Goal: Task Accomplishment & Management: Manage account settings

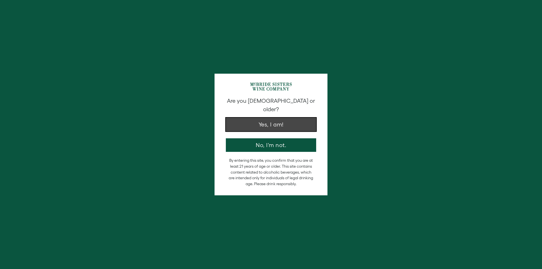
click at [276, 118] on button "Yes, I am!" at bounding box center [271, 125] width 90 height 14
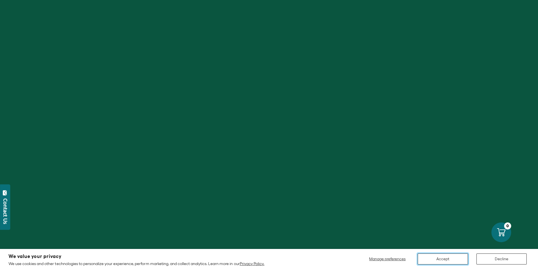
click at [438, 257] on button "Accept" at bounding box center [442, 258] width 50 height 11
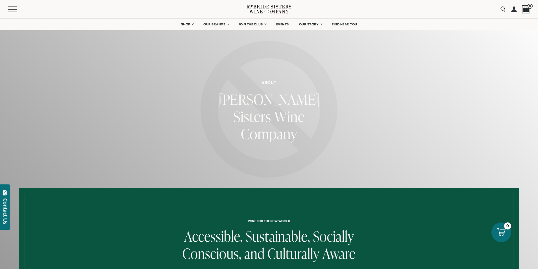
click at [511, 10] on link at bounding box center [514, 9] width 6 height 18
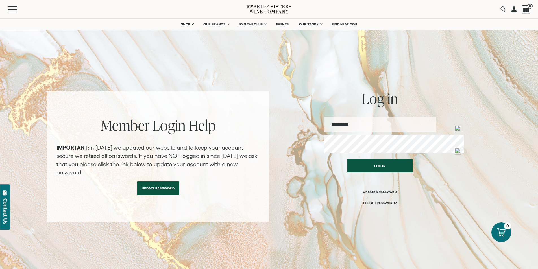
click at [378, 128] on input "email" at bounding box center [380, 124] width 112 height 15
click at [392, 126] on input "email" at bounding box center [380, 124] width 112 height 15
type input "**********"
click at [384, 171] on button "Log in" at bounding box center [379, 164] width 65 height 14
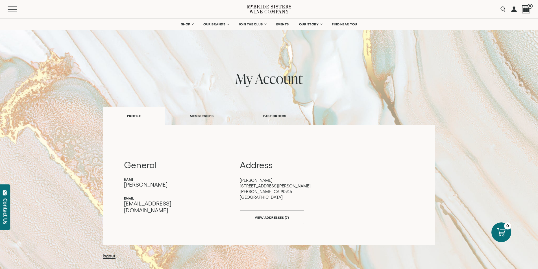
scroll to position [28, 0]
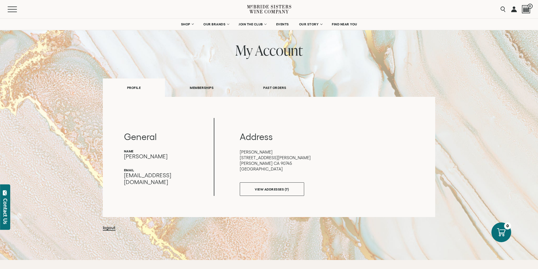
click at [274, 95] on link "PAST ORDERS" at bounding box center [274, 87] width 73 height 19
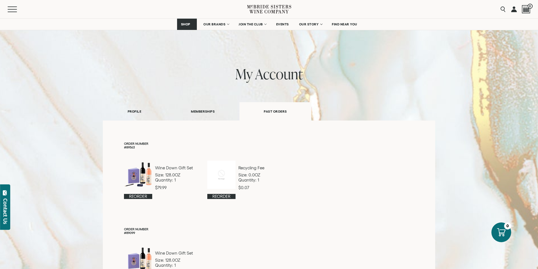
scroll to position [0, 0]
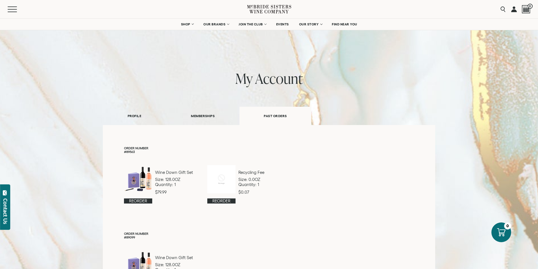
click at [198, 122] on link "MEMBERSHIPS" at bounding box center [202, 115] width 73 height 19
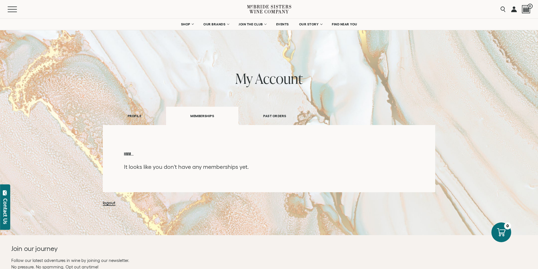
click at [108, 121] on link "PROFILE" at bounding box center [134, 115] width 63 height 19
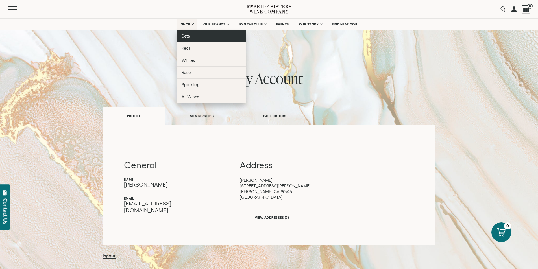
click at [182, 41] on link "Sets" at bounding box center [211, 36] width 69 height 12
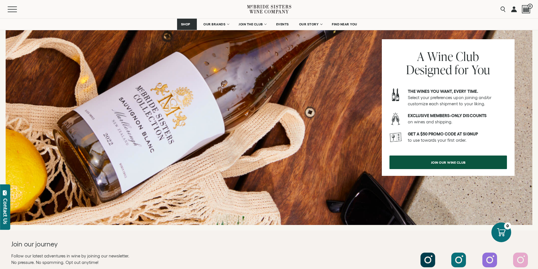
scroll to position [536, 0]
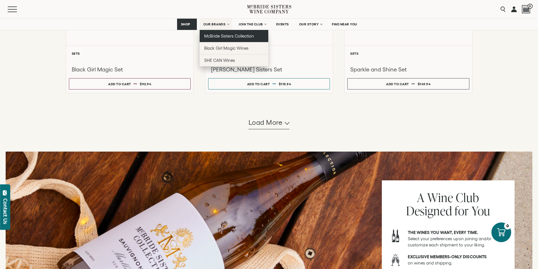
click at [219, 38] on span "McBride Sisters Collection" at bounding box center [229, 36] width 50 height 5
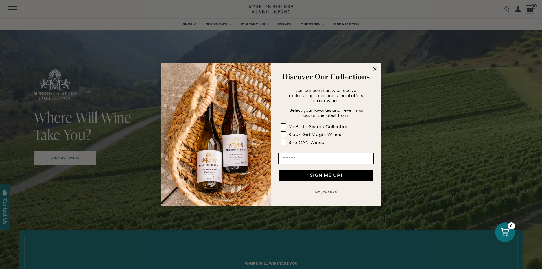
click at [375, 71] on circle "Close dialog" at bounding box center [375, 69] width 6 height 6
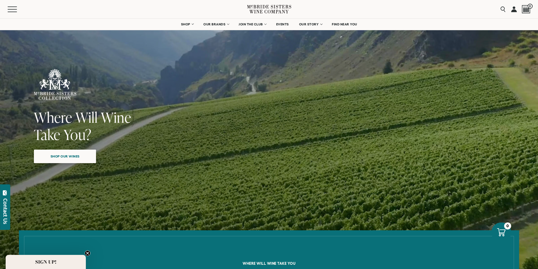
click at [81, 161] on span "Shop our wines" at bounding box center [65, 156] width 49 height 11
click at [15, 9] on span "Mobile Menu Trigger" at bounding box center [14, 9] width 12 height 1
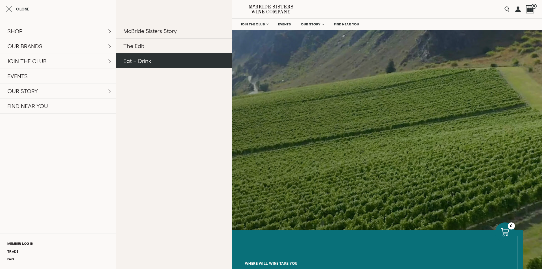
click at [172, 68] on link "Eat + Drink" at bounding box center [174, 60] width 116 height 15
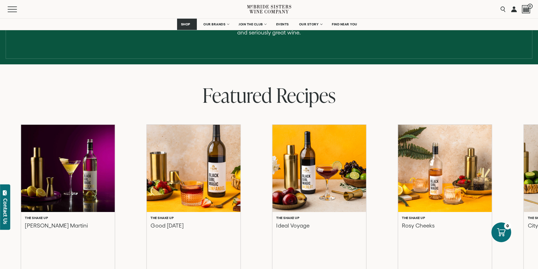
scroll to position [141, 0]
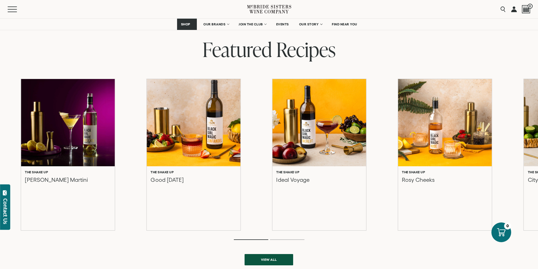
click at [293, 241] on ol at bounding box center [269, 239] width 226 height 2
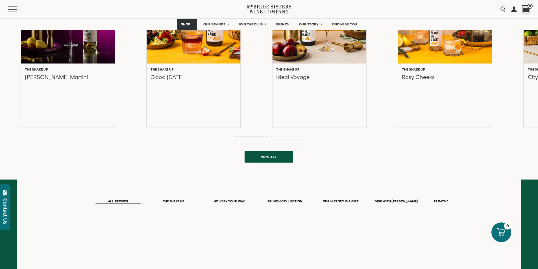
scroll to position [254, 0]
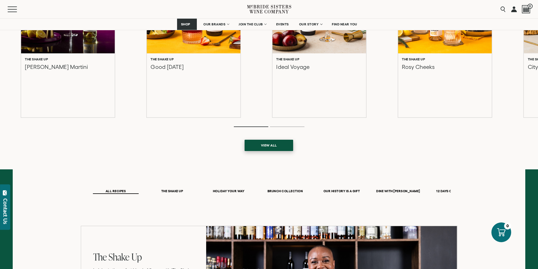
click at [268, 151] on span "View all" at bounding box center [269, 145] width 36 height 11
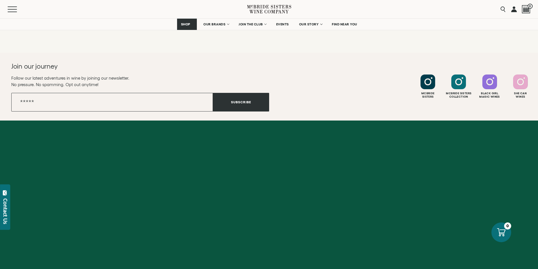
scroll to position [2032, 0]
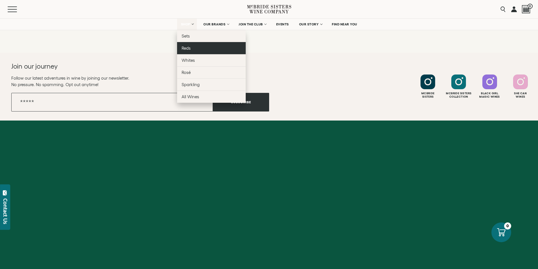
click at [182, 51] on span "Reds" at bounding box center [185, 48] width 9 height 5
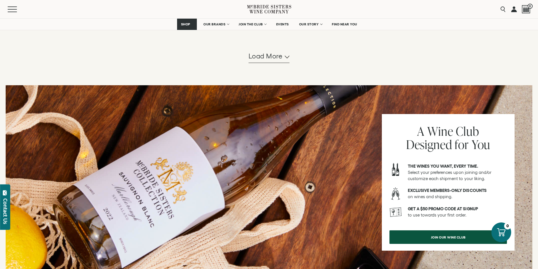
scroll to position [480, 0]
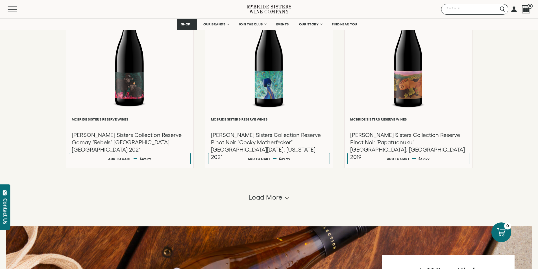
click at [492, 6] on input "Search" at bounding box center [474, 9] width 67 height 11
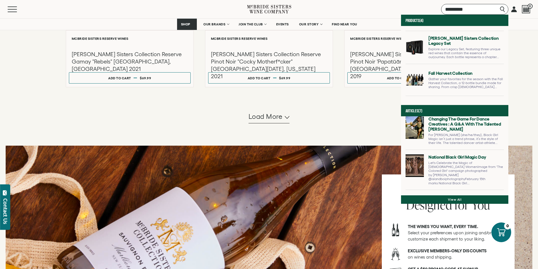
scroll to position [564, 0]
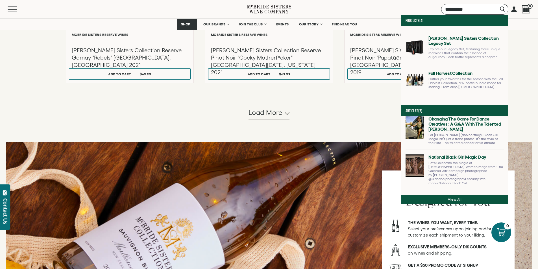
type input "*********"
click at [442, 190] on link at bounding box center [454, 171] width 98 height 35
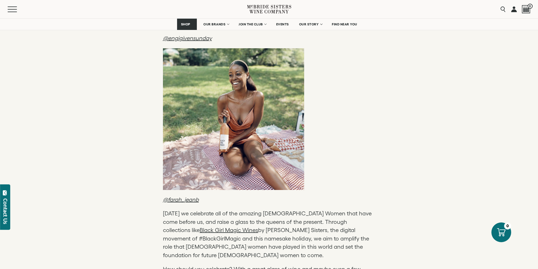
scroll to position [790, 0]
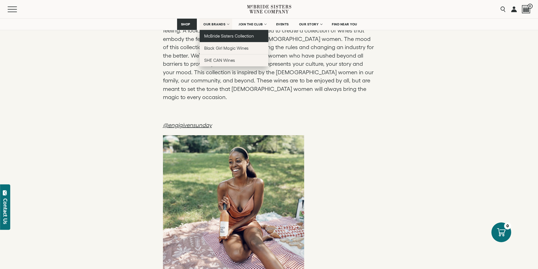
click at [222, 38] on span "McBride Sisters Collection" at bounding box center [229, 36] width 50 height 5
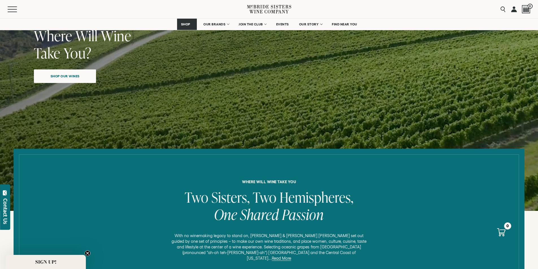
scroll to position [85, 0]
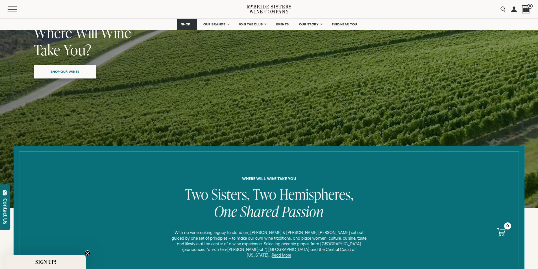
click at [84, 77] on span "Shop our wines" at bounding box center [65, 71] width 49 height 11
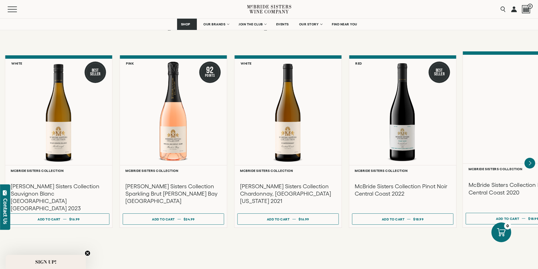
scroll to position [512, 0]
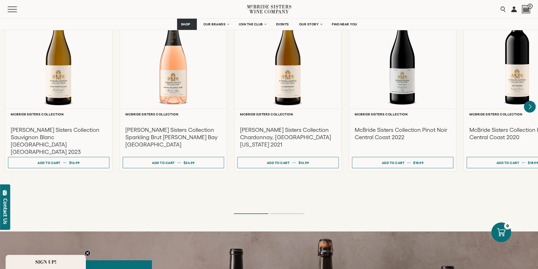
click at [529, 109] on icon "Next" at bounding box center [530, 106] width 2 height 5
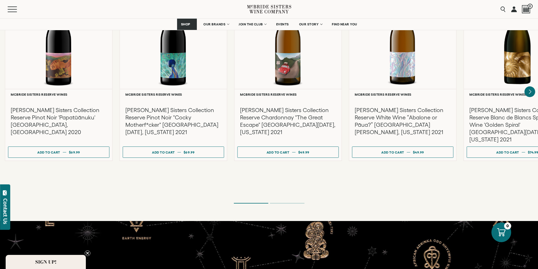
scroll to position [1048, 0]
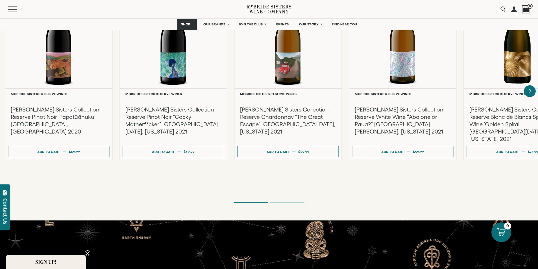
click at [529, 93] on icon "Next" at bounding box center [530, 91] width 2 height 5
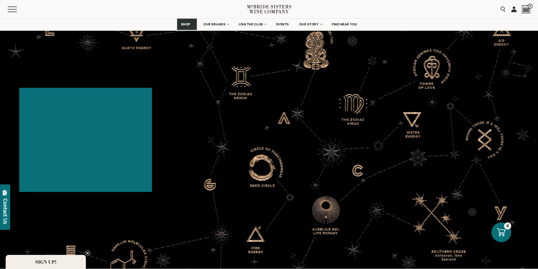
scroll to position [1274, 0]
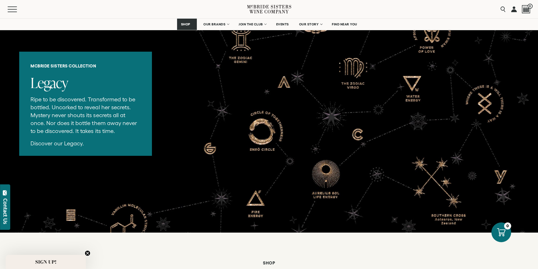
click at [54, 262] on span "SIGN UP!" at bounding box center [45, 262] width 21 height 7
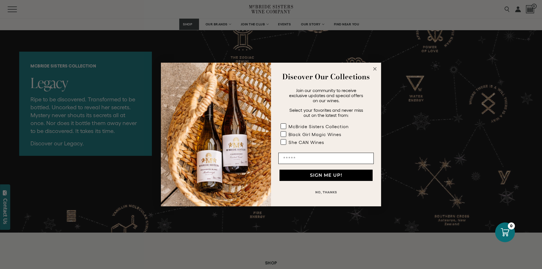
click at [374, 70] on circle "Close dialog" at bounding box center [375, 69] width 6 height 6
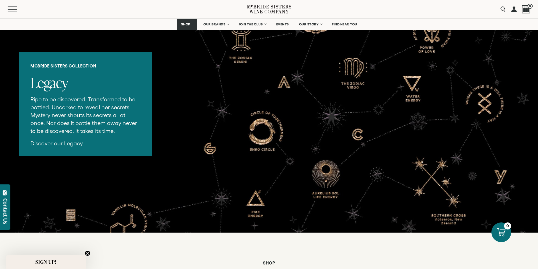
click at [511, 11] on link at bounding box center [514, 9] width 6 height 18
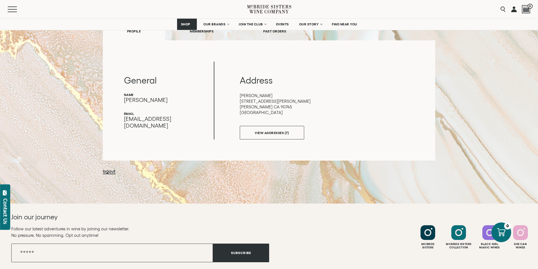
scroll to position [250, 0]
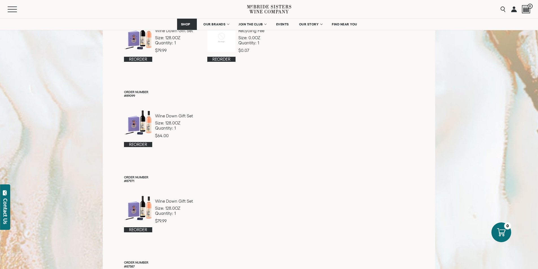
scroll to position [141, 0]
click at [124, 148] on link "Reorder" at bounding box center [138, 145] width 28 height 5
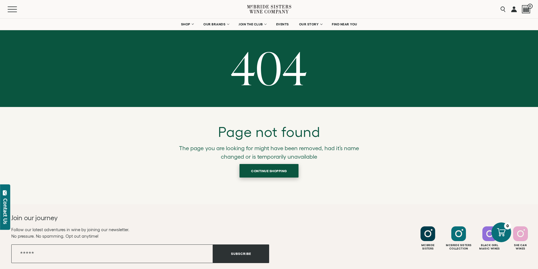
click at [275, 176] on span "Continue shopping" at bounding box center [269, 170] width 56 height 11
